Goal: Information Seeking & Learning: Learn about a topic

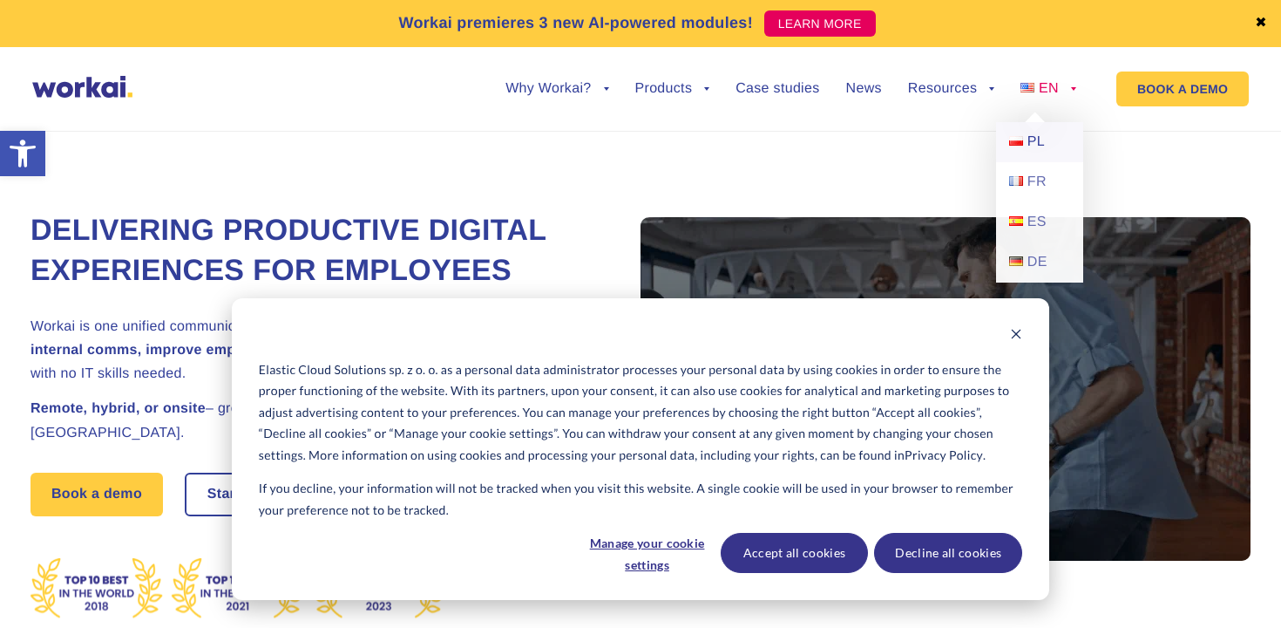
click at [1048, 146] on link "PL" at bounding box center [1039, 142] width 87 height 40
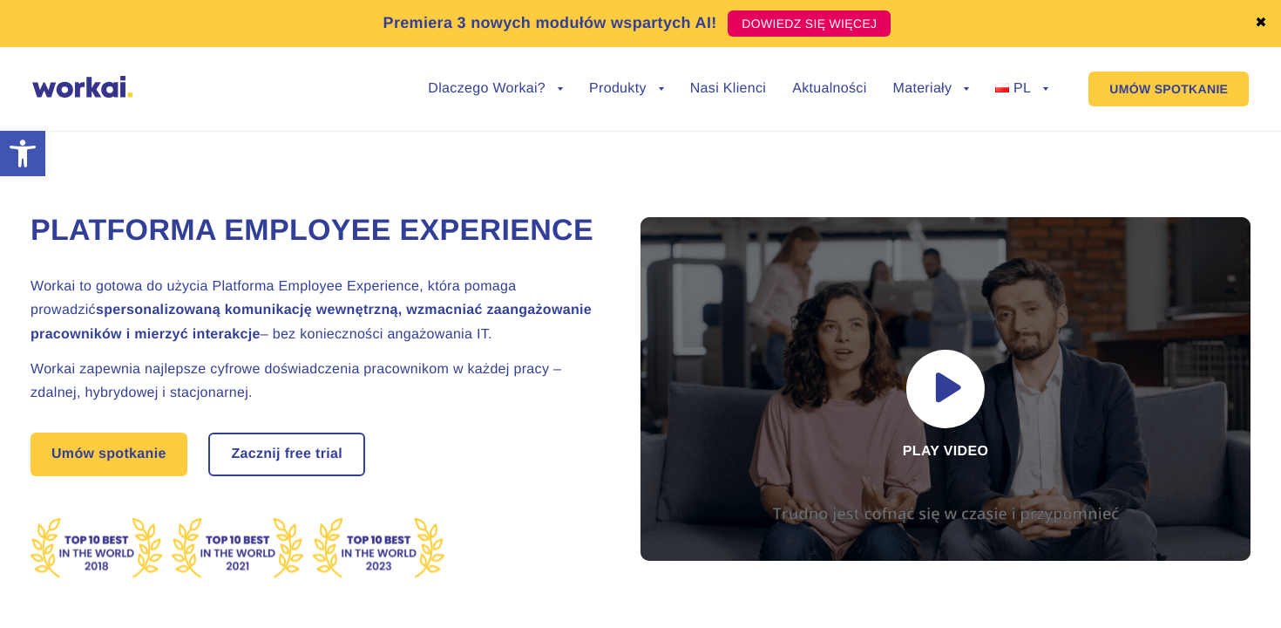
click at [426, 172] on div "Platforma Employee Experience Workai to gotowa do użycia Platforma Employee Exp…" at bounding box center [641, 388] width 1220 height 592
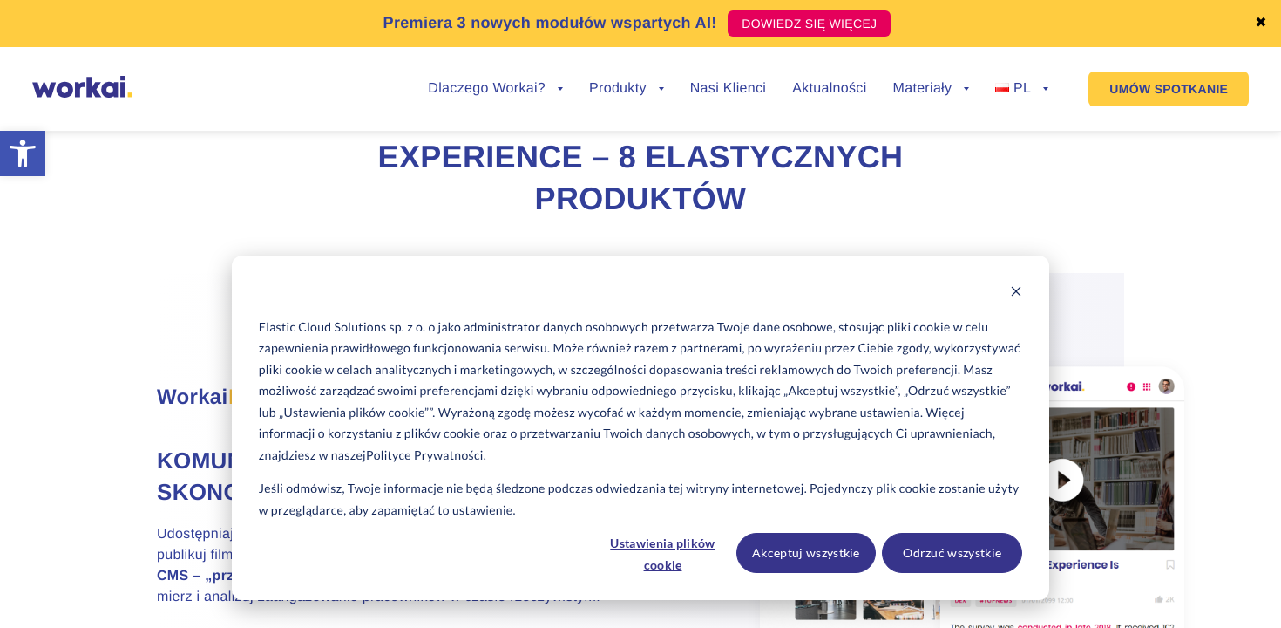
scroll to position [841, 0]
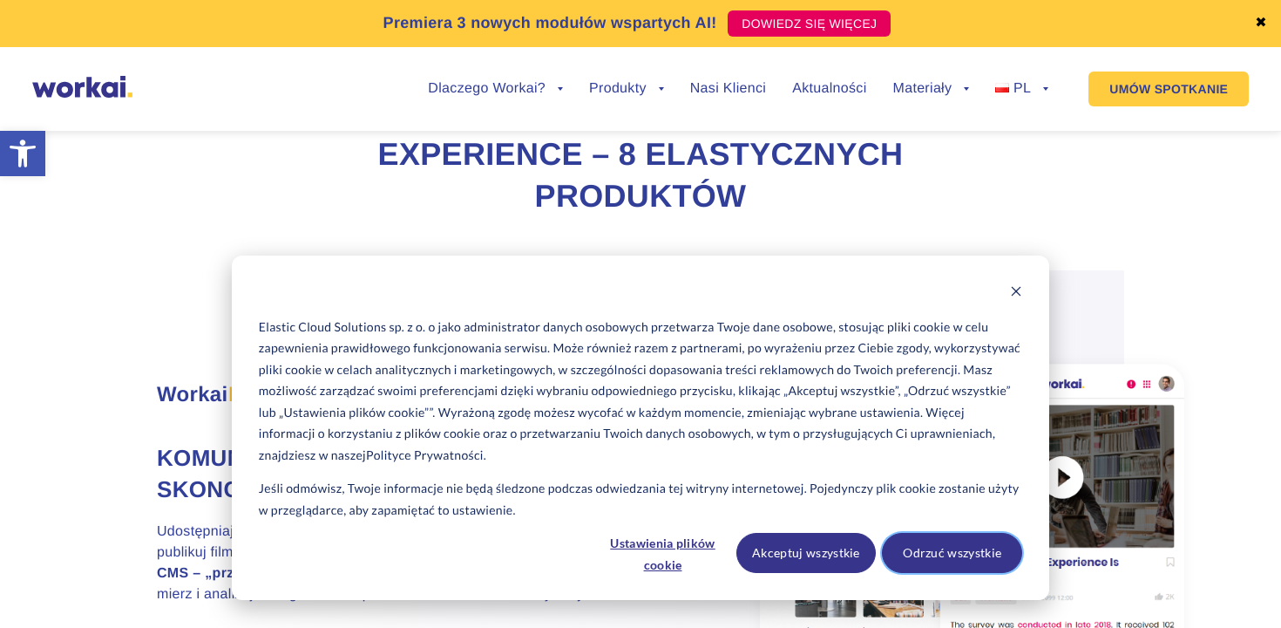
click at [990, 555] on button "Odrzuć wszystkie" at bounding box center [952, 553] width 140 height 40
